Goal: Task Accomplishment & Management: Manage account settings

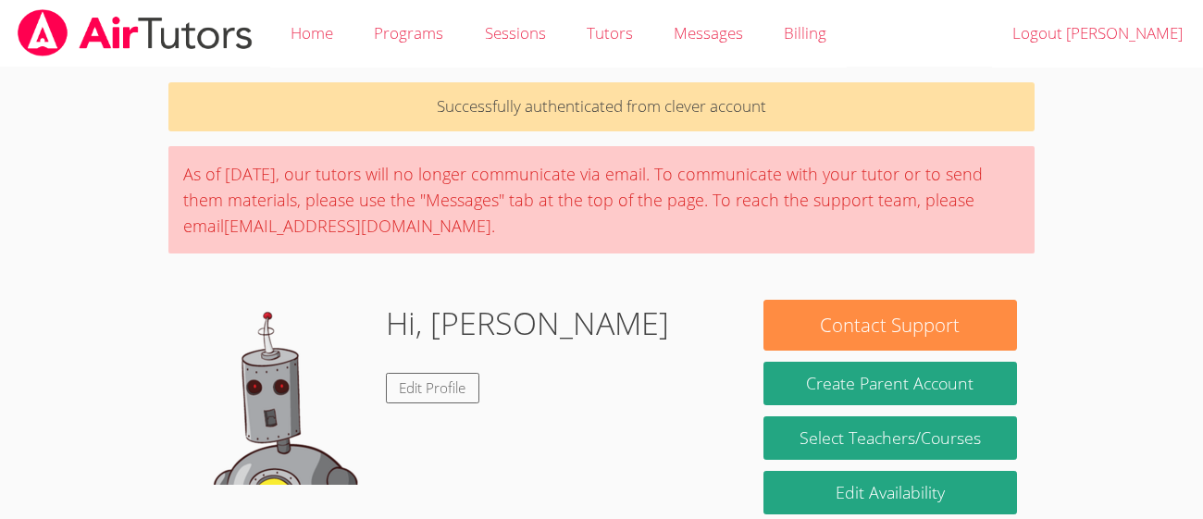
scroll to position [28, 0]
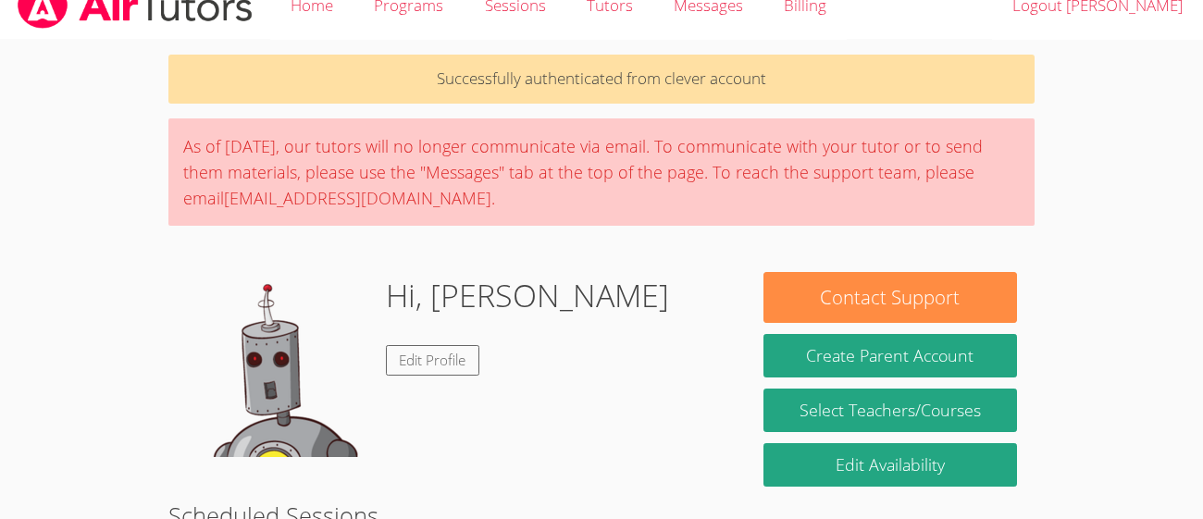
click at [402, 326] on div "Hi, [PERSON_NAME] Edit Profile" at bounding box center [527, 364] width 283 height 185
click at [439, 354] on link "Edit Profile" at bounding box center [433, 360] width 94 height 31
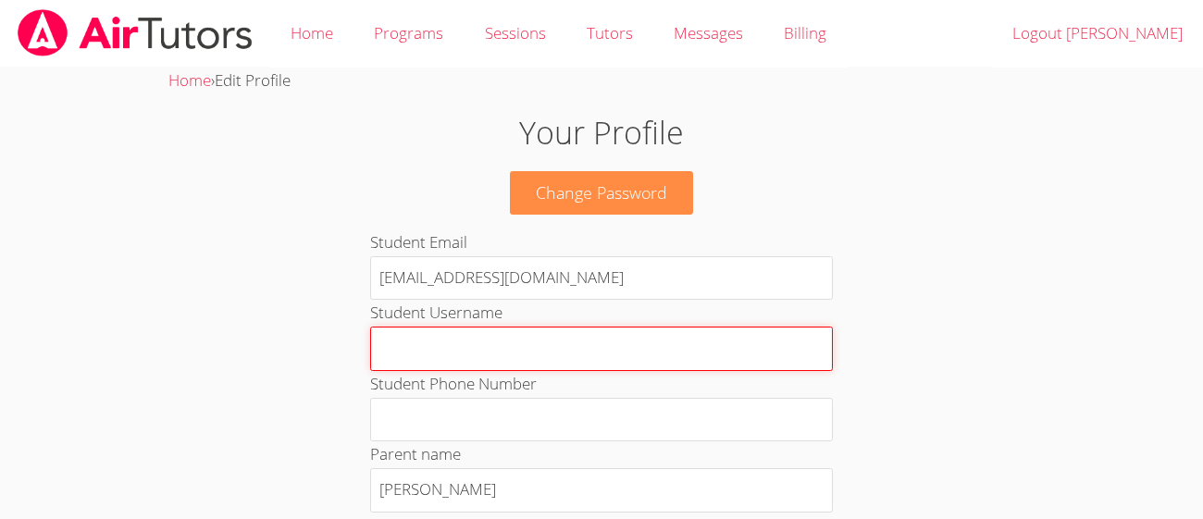
click at [656, 339] on input "Student Username" at bounding box center [601, 349] width 463 height 44
type input "[PERSON_NAME]"
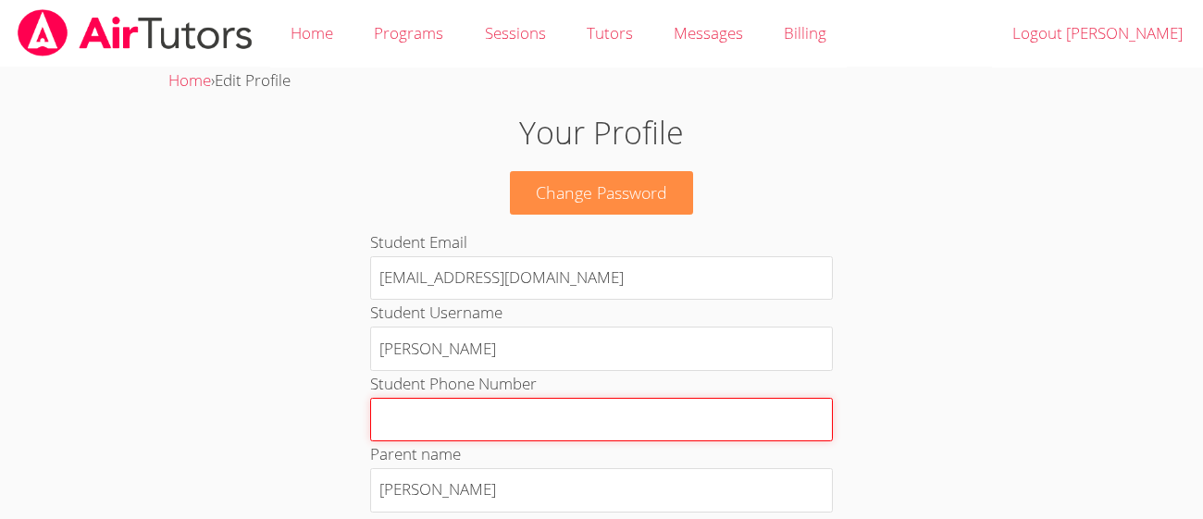
click at [601, 419] on input "Student Phone Number" at bounding box center [601, 420] width 463 height 44
type input "8"
